Goal: Check status: Check status

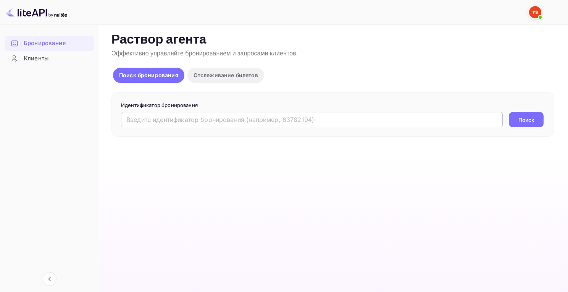
drag, startPoint x: 0, startPoint y: 0, endPoint x: 145, endPoint y: 122, distance: 189.5
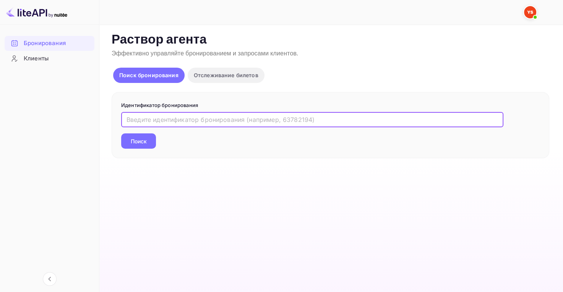
paste input "9831216"
type input "9831216"
click at [141, 142] on ya-tr-span "Поиск" at bounding box center [139, 141] width 16 height 8
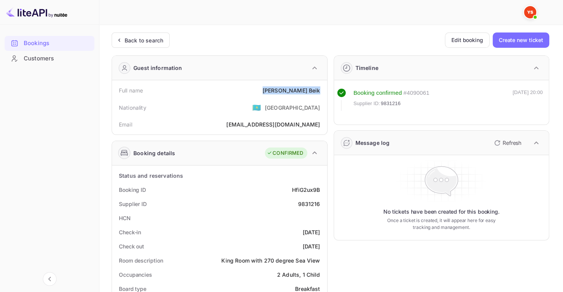
drag, startPoint x: 297, startPoint y: 91, endPoint x: 319, endPoint y: 93, distance: 22.3
click at [319, 93] on div "Full name [PERSON_NAME]" at bounding box center [219, 90] width 209 height 14
copy div "[PERSON_NAME]"
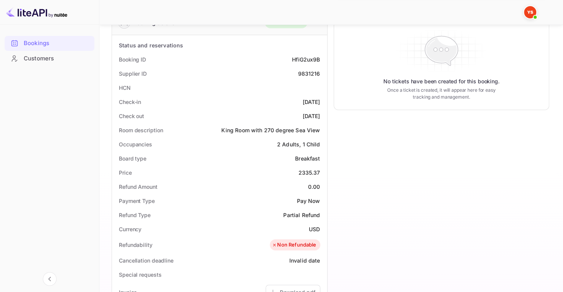
scroll to position [153, 0]
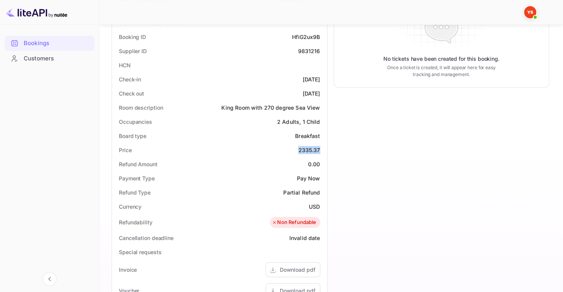
drag, startPoint x: 298, startPoint y: 149, endPoint x: 319, endPoint y: 151, distance: 21.1
click at [319, 151] on div "Price 2335.37" at bounding box center [219, 150] width 209 height 14
copy div "2335.37"
drag, startPoint x: 306, startPoint y: 204, endPoint x: 324, endPoint y: 206, distance: 17.6
click at [324, 206] on div "Status and reservations Booking ID HfiG2ux9B Supplier ID 9831216 HCN Check-in […" at bounding box center [219, 230] width 215 height 435
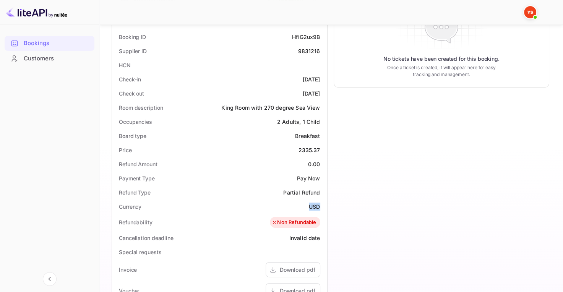
copy ya-tr-span "USD"
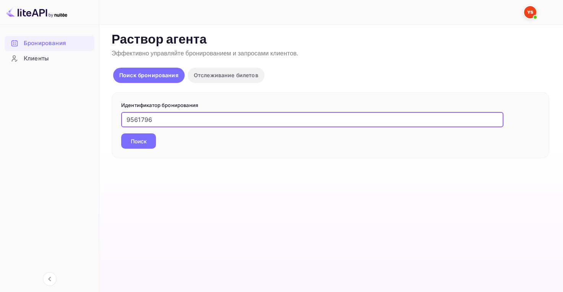
type input "9561796"
drag, startPoint x: 149, startPoint y: 138, endPoint x: 145, endPoint y: 133, distance: 6.2
click at [149, 137] on button "Поиск" at bounding box center [138, 140] width 35 height 15
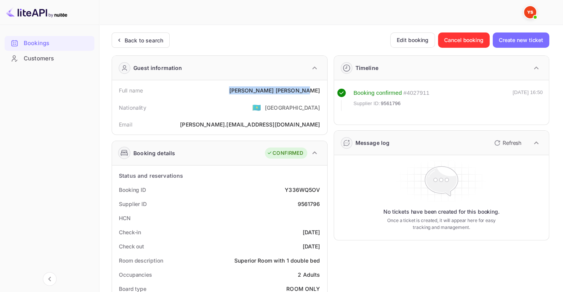
drag, startPoint x: 260, startPoint y: 90, endPoint x: 322, endPoint y: 87, distance: 61.6
click at [322, 89] on div "Full name Anastasia Kuznetsova" at bounding box center [219, 90] width 209 height 14
copy div "Anastasia Kuznetsova"
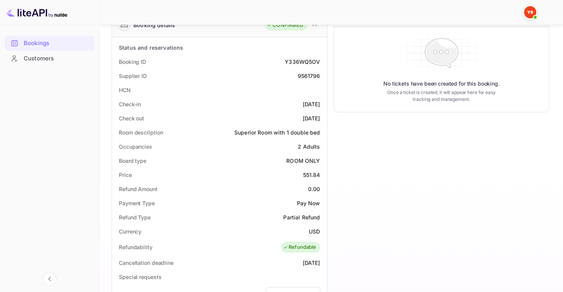
scroll to position [153, 0]
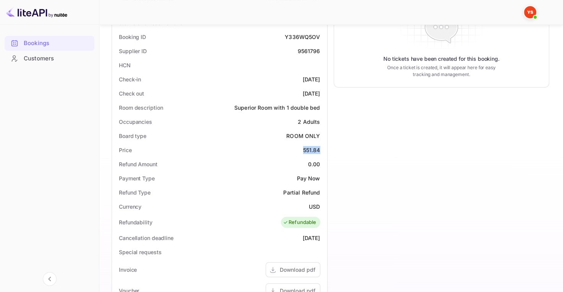
drag, startPoint x: 300, startPoint y: 148, endPoint x: 324, endPoint y: 146, distance: 23.8
click at [324, 146] on div "Price 551.84" at bounding box center [219, 150] width 209 height 14
copy div "551.84"
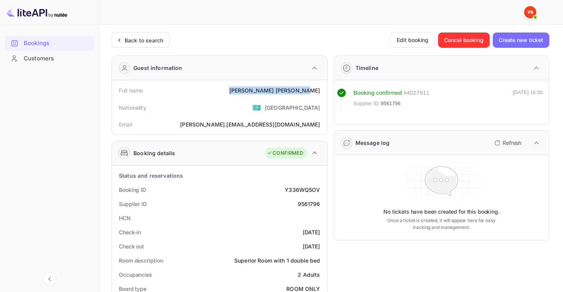
drag, startPoint x: 261, startPoint y: 91, endPoint x: 322, endPoint y: 89, distance: 61.9
click at [324, 89] on div "Full name Anastasia Kuznetsova" at bounding box center [219, 90] width 209 height 14
copy div "Anastasia Kuznetsova"
